Goal: Check status: Check status

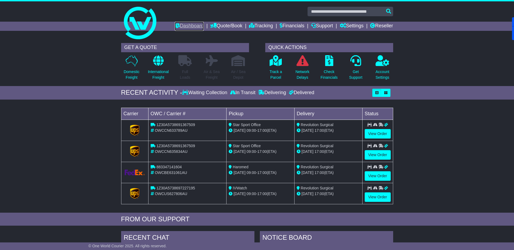
click at [192, 24] on link "Dashboard" at bounding box center [189, 26] width 29 height 9
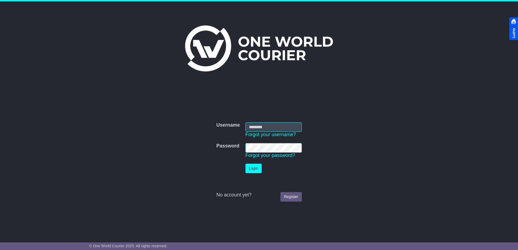
type input "**********"
click at [250, 170] on button "Login" at bounding box center [253, 168] width 16 height 9
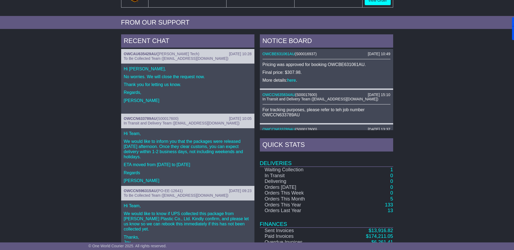
scroll to position [223, 0]
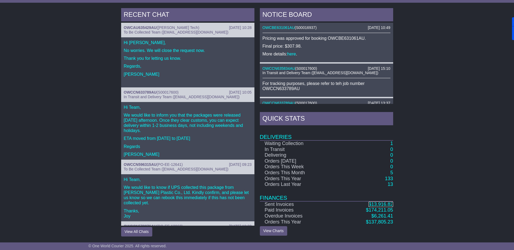
click at [389, 203] on span "13,916.82" at bounding box center [382, 204] width 22 height 5
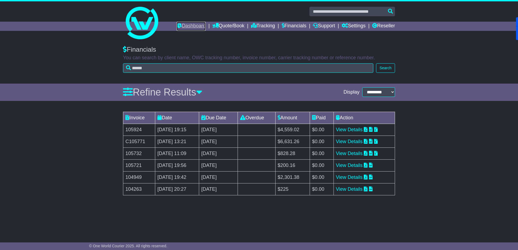
click at [186, 27] on link "Dashboard" at bounding box center [191, 26] width 29 height 9
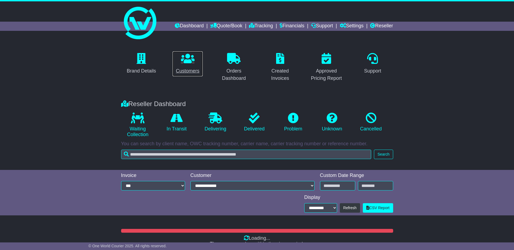
click at [190, 62] on icon at bounding box center [188, 58] width 14 height 11
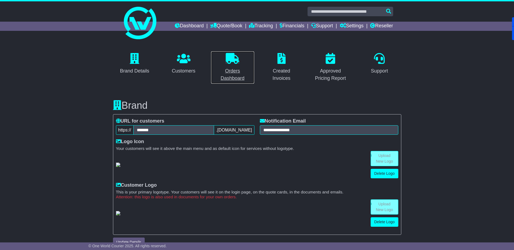
click at [233, 58] on icon at bounding box center [233, 58] width 14 height 11
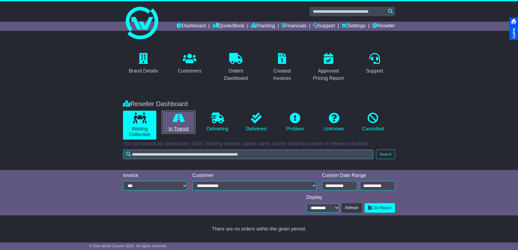
click at [173, 127] on link "In Transit" at bounding box center [178, 122] width 33 height 23
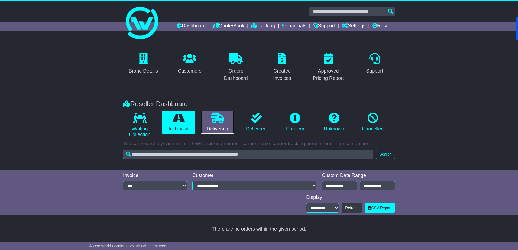
click at [216, 122] on icon at bounding box center [218, 118] width 14 height 11
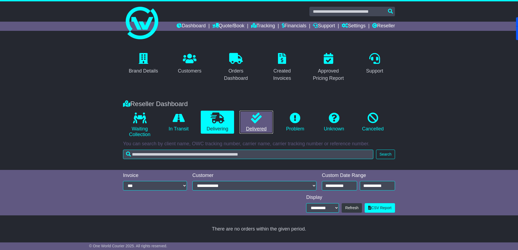
click at [255, 124] on link "Delivered" at bounding box center [255, 122] width 33 height 23
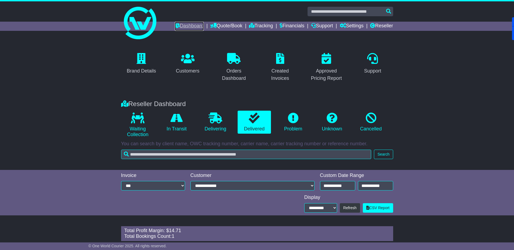
click at [191, 28] on link "Dashboard" at bounding box center [189, 26] width 29 height 9
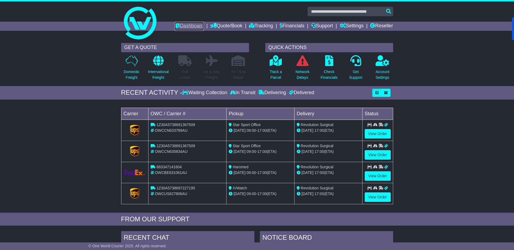
click at [190, 27] on link "Dashboard" at bounding box center [189, 26] width 29 height 9
